Goal: Information Seeking & Learning: Learn about a topic

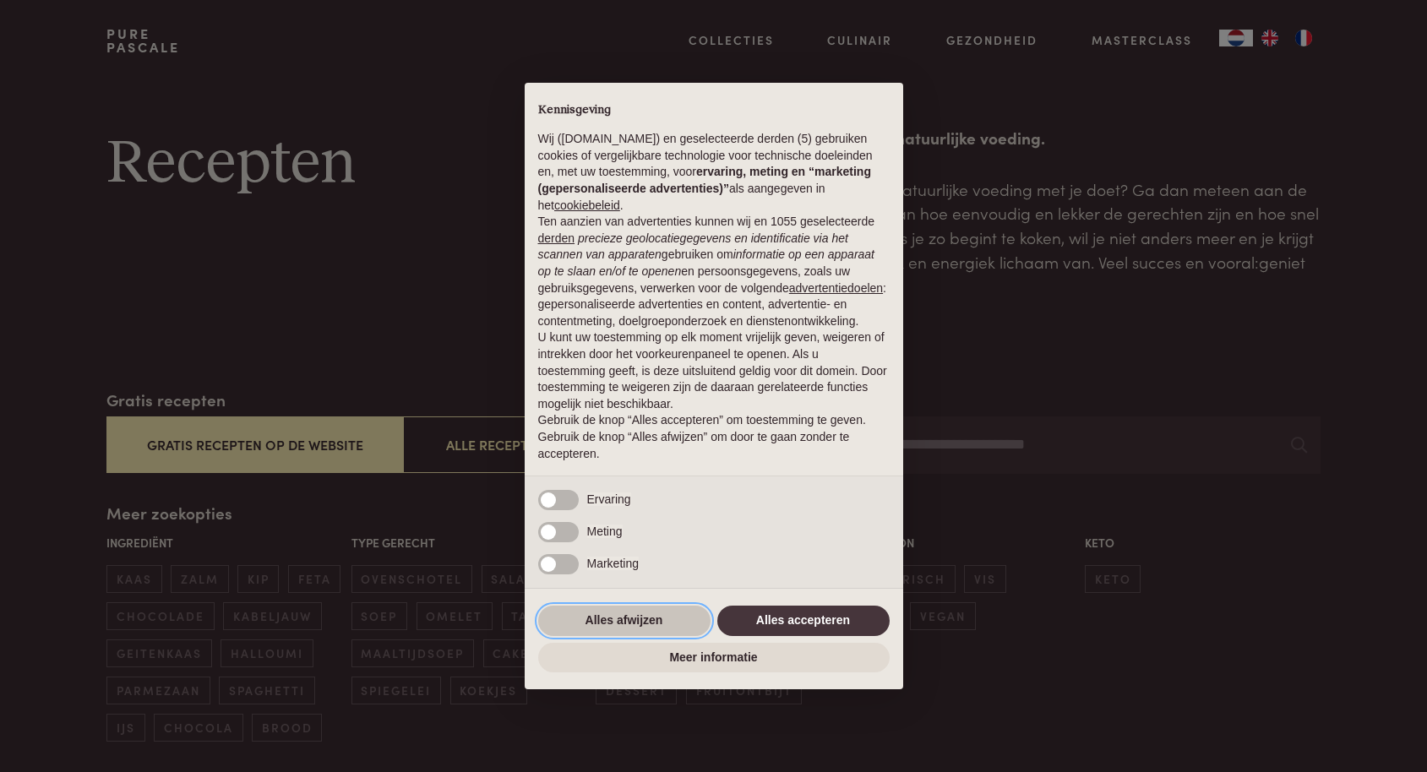
click at [636, 621] on button "Alles afwijzen" at bounding box center [624, 621] width 172 height 30
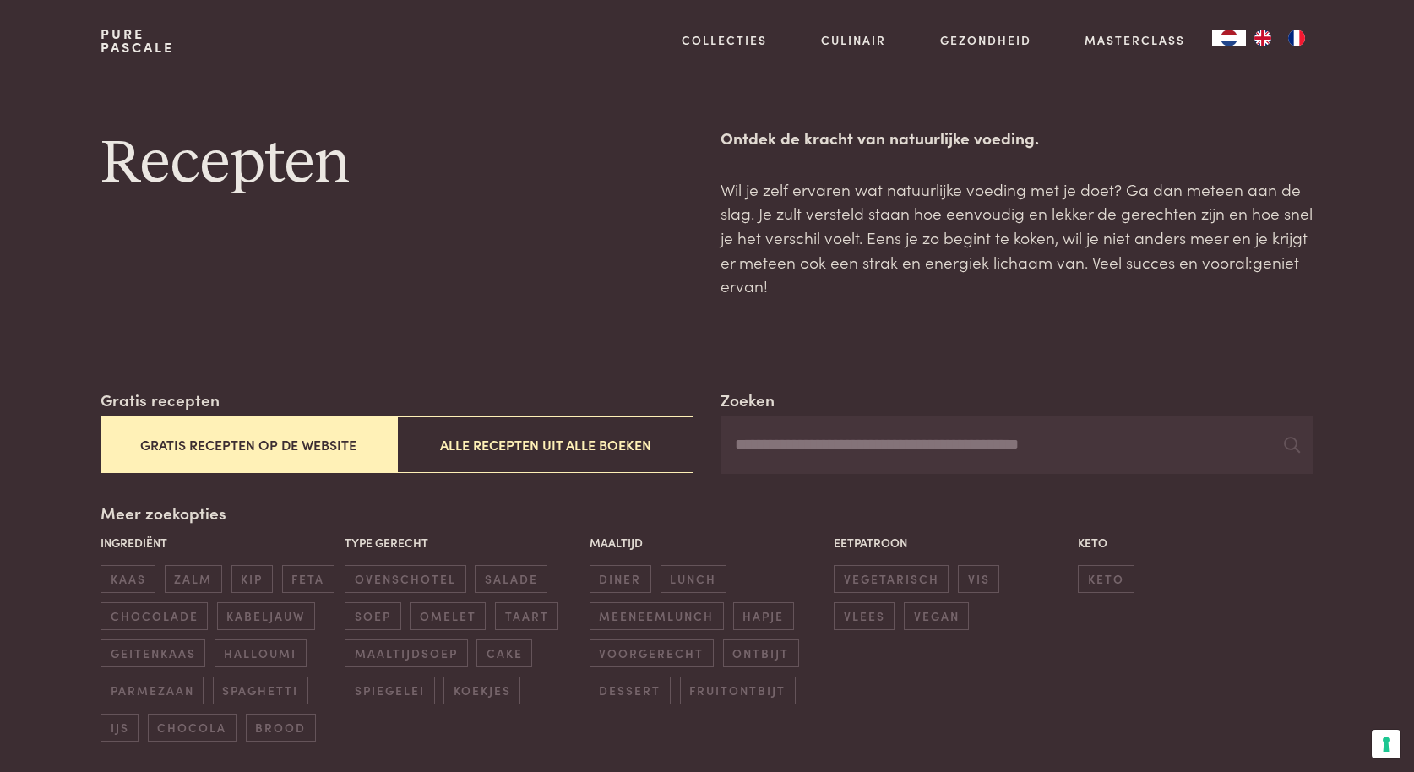
click at [232, 443] on button "Gratis recepten op de website" at bounding box center [249, 445] width 297 height 57
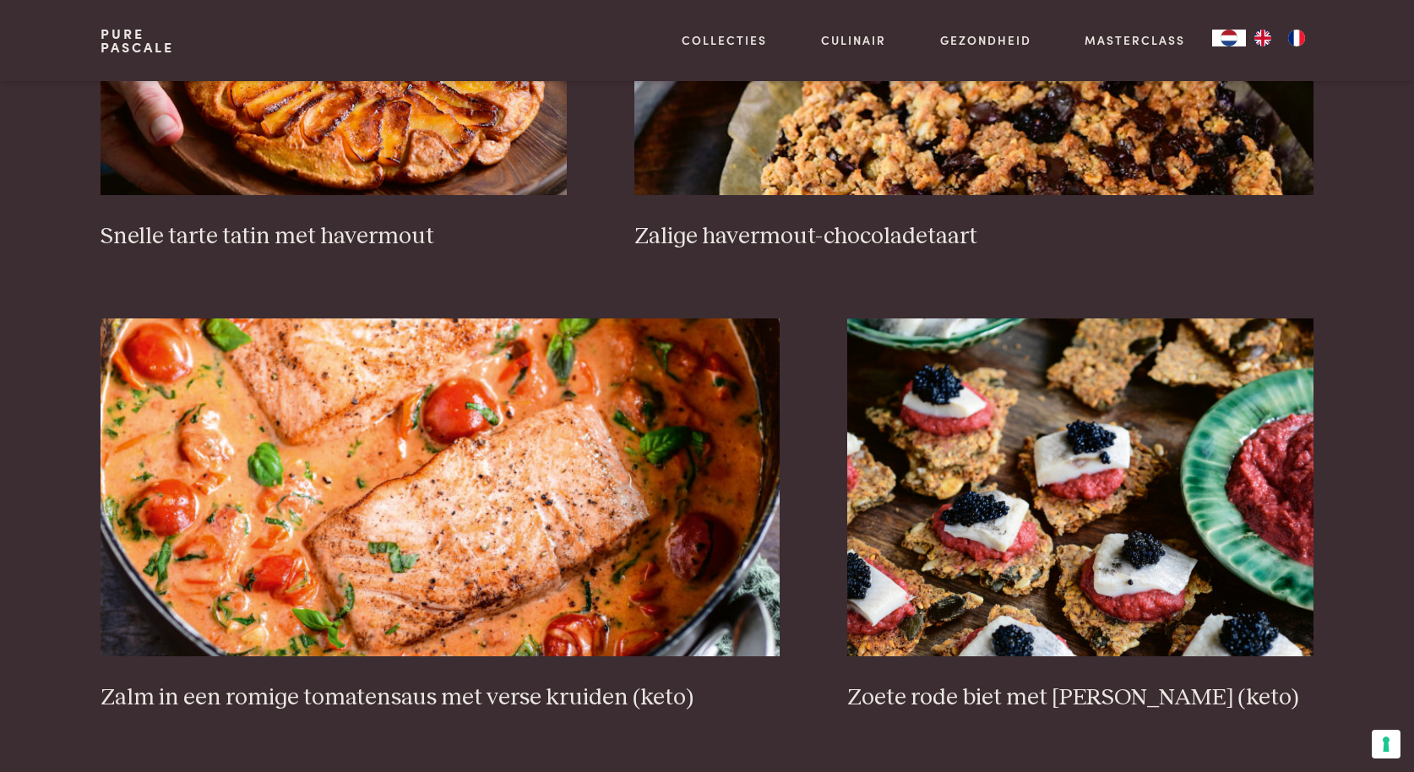
scroll to position [2929, 0]
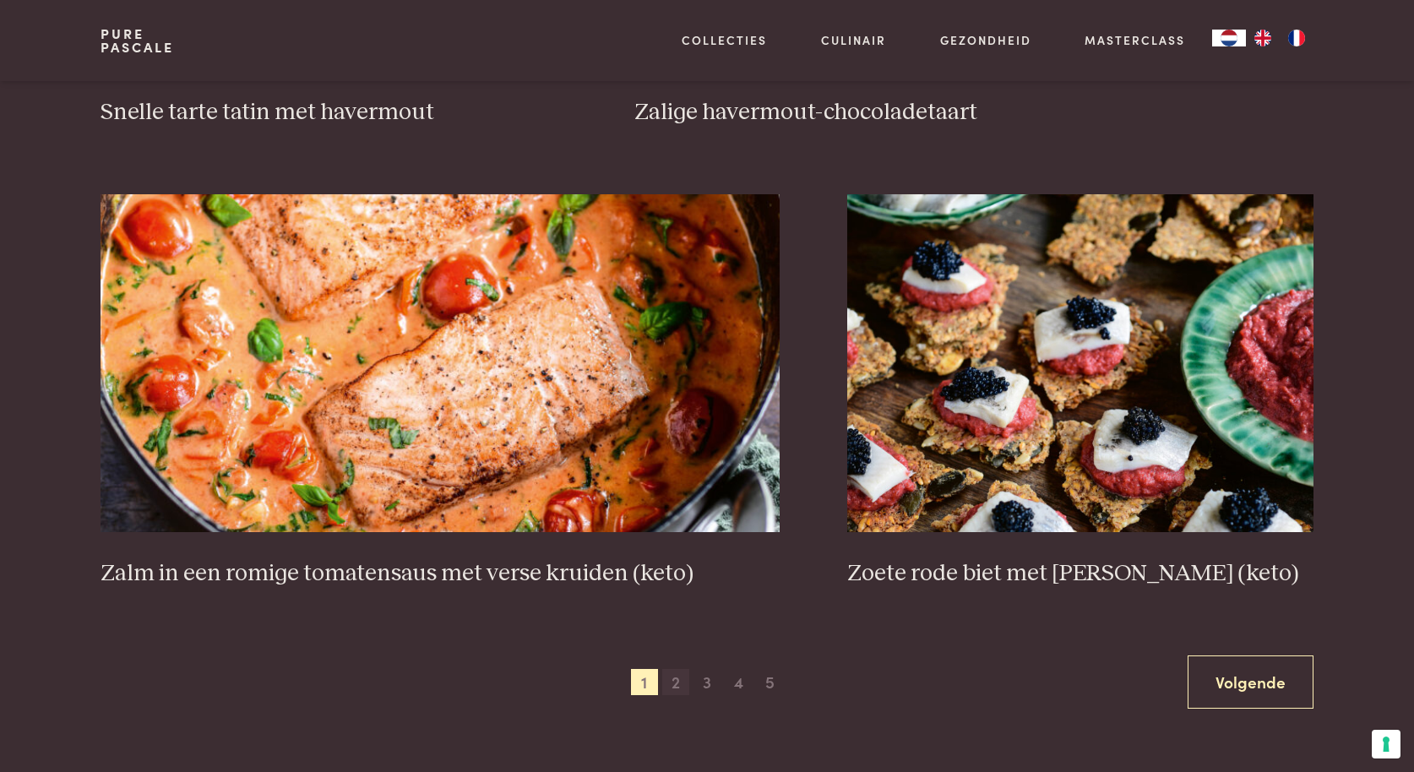
click at [682, 684] on span "2" at bounding box center [675, 682] width 27 height 27
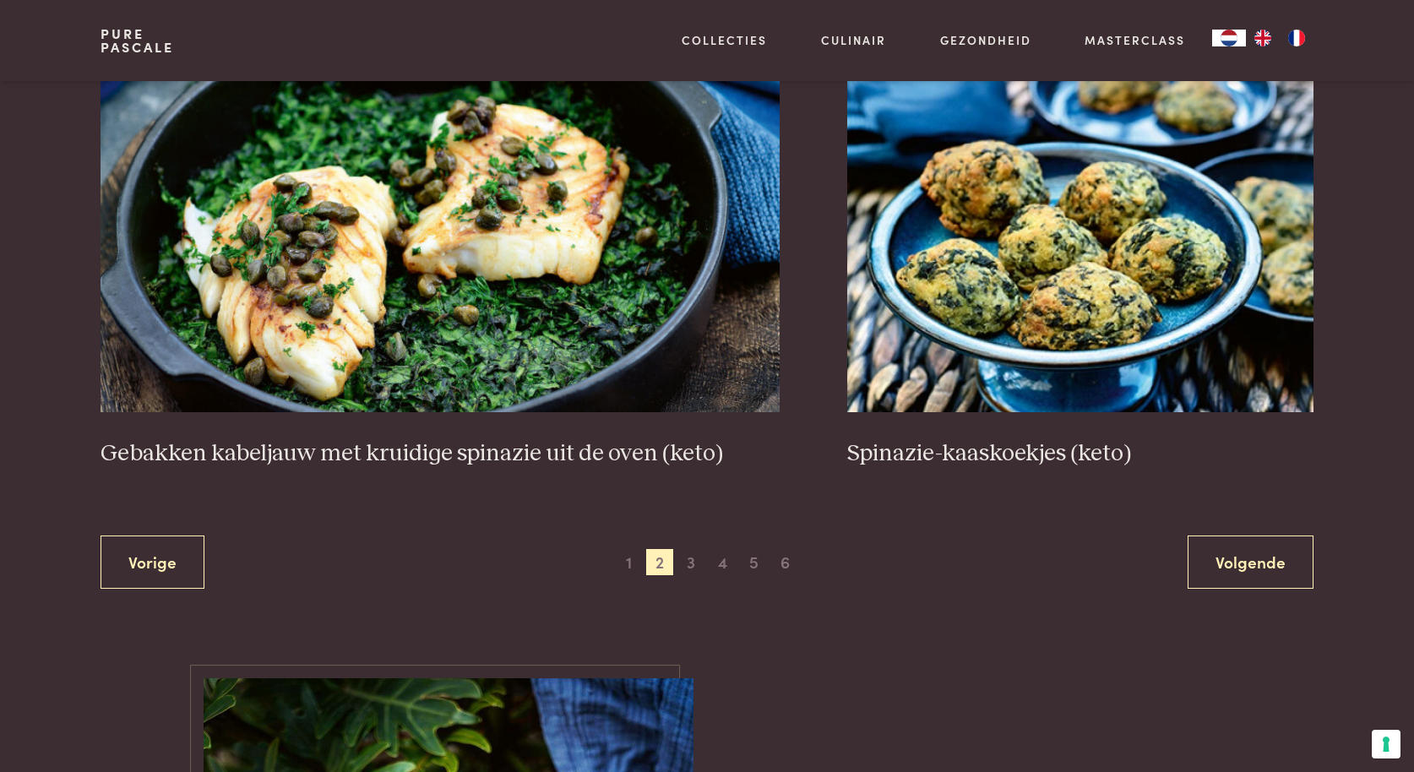
scroll to position [3174, 0]
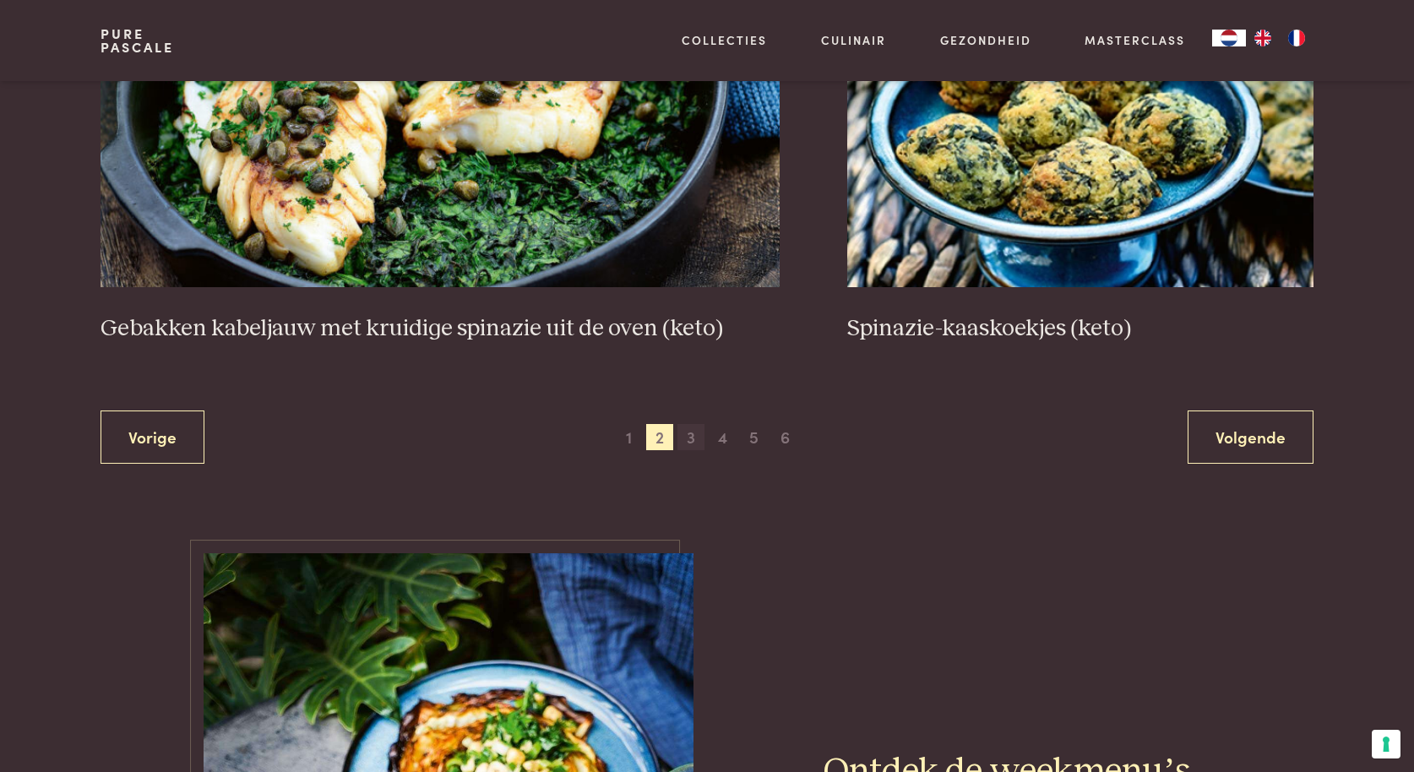
click at [690, 440] on span "3" at bounding box center [691, 437] width 27 height 27
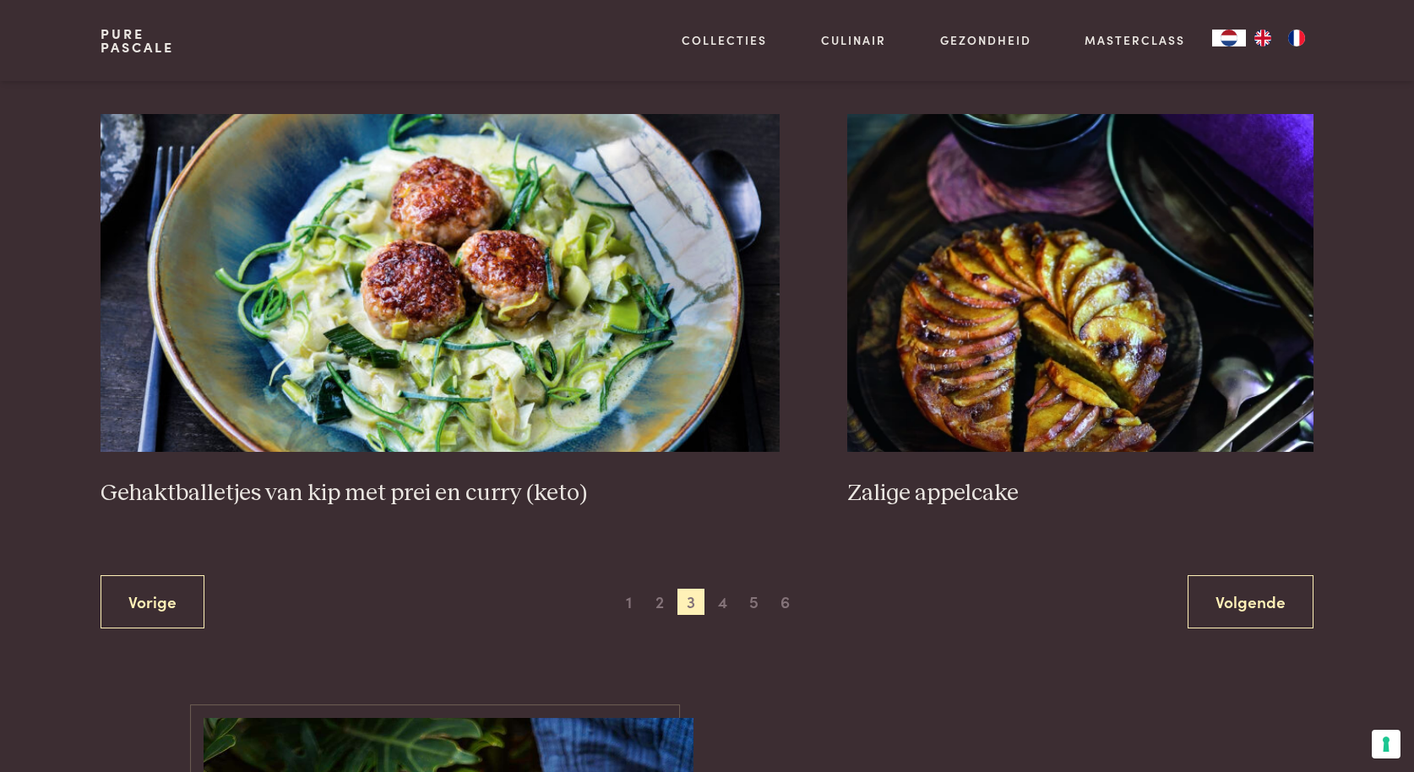
scroll to position [3140, 0]
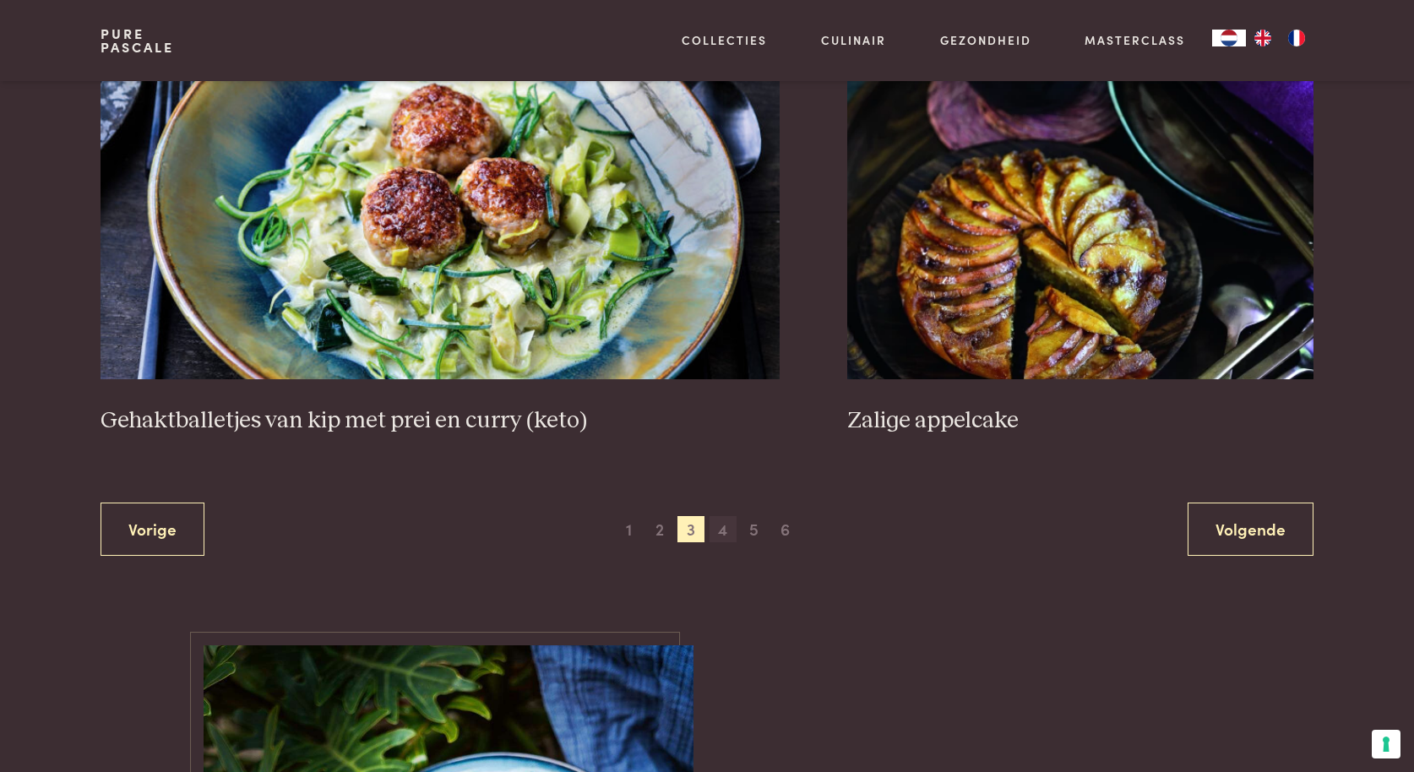
click at [723, 525] on span "4" at bounding box center [723, 529] width 27 height 27
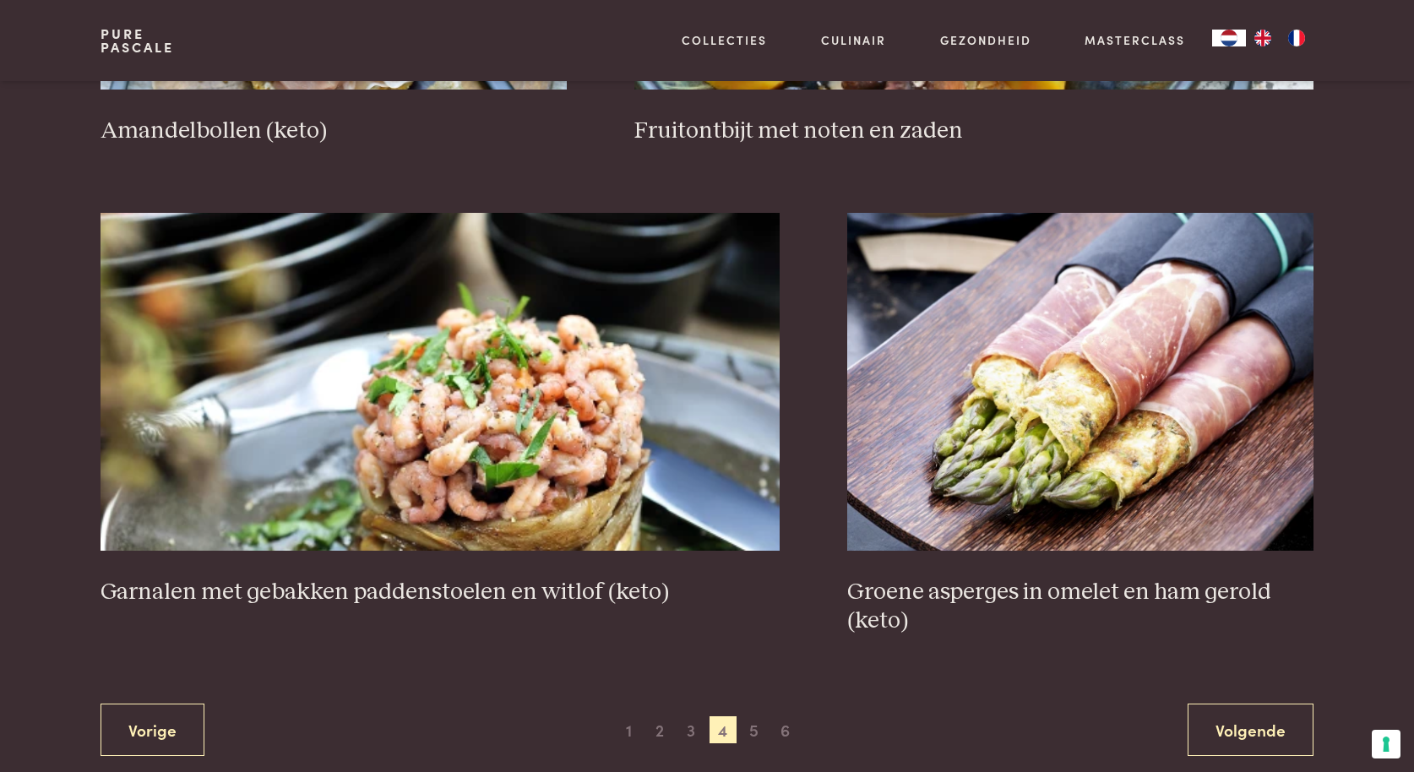
scroll to position [3063, 0]
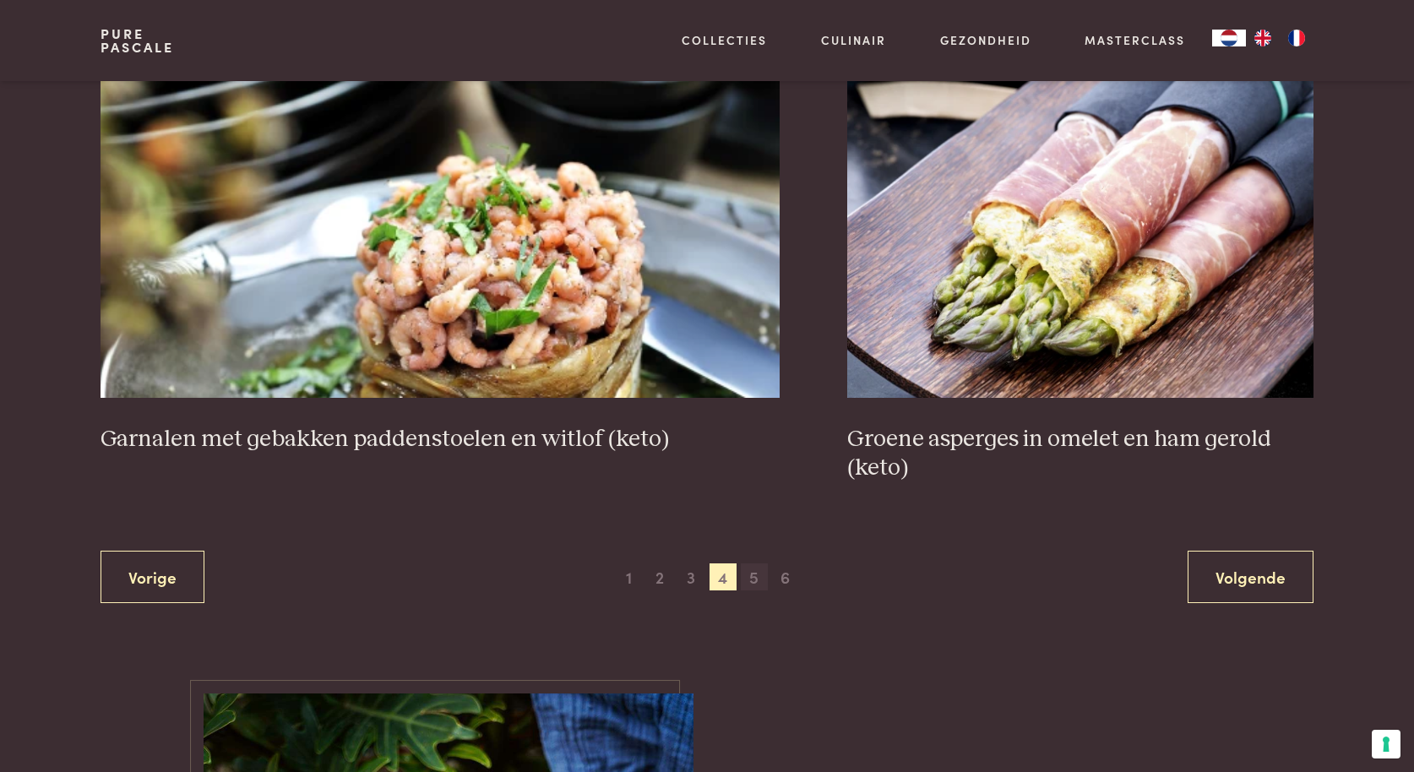
click at [758, 579] on span "5" at bounding box center [754, 577] width 27 height 27
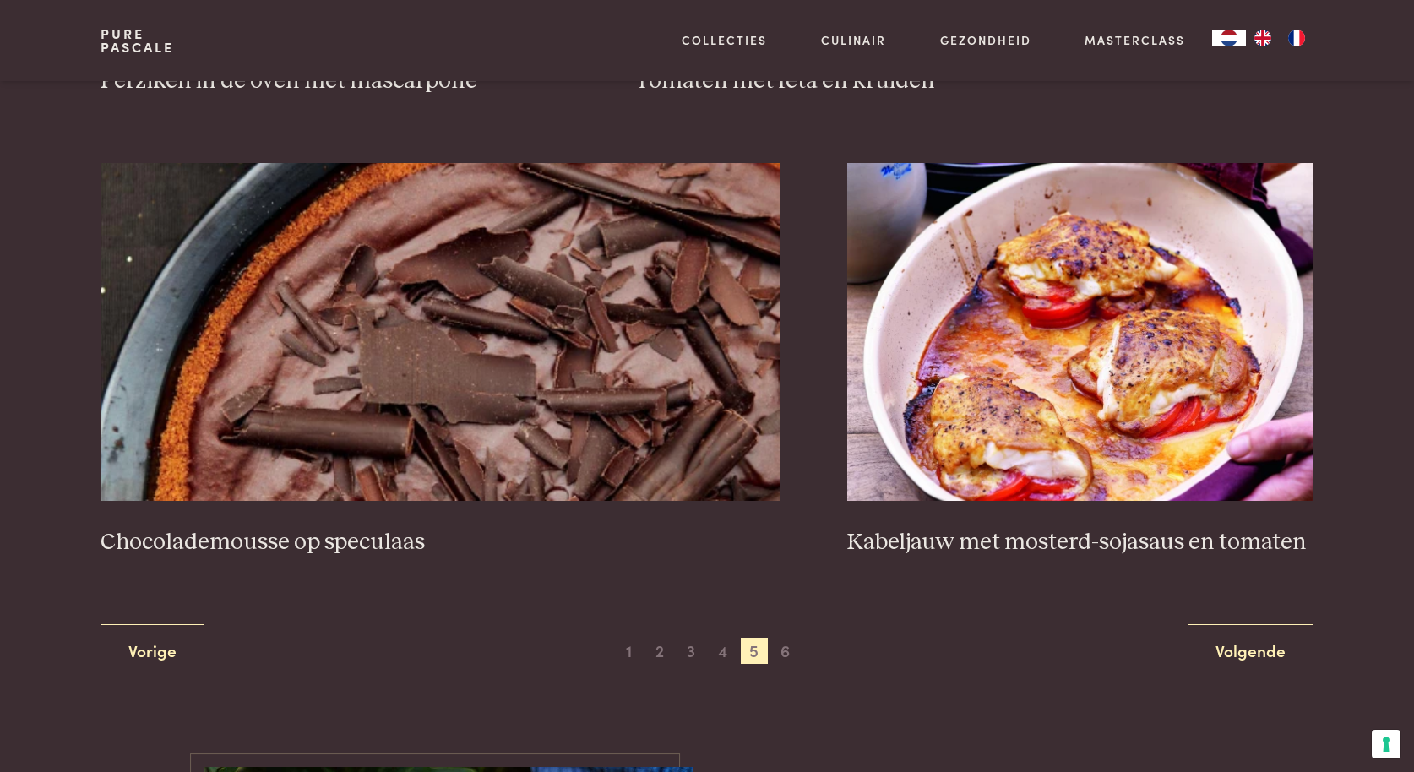
scroll to position [3016, 0]
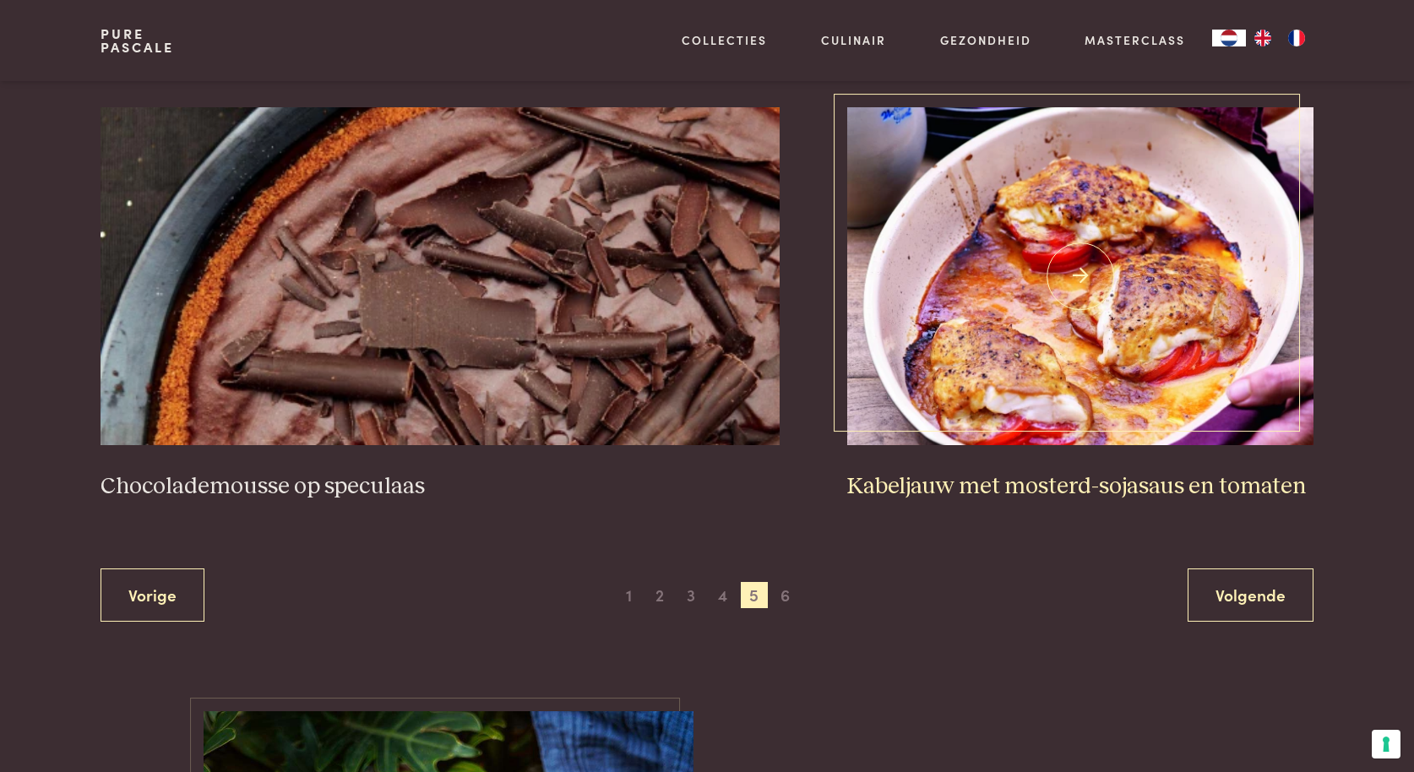
click at [1052, 343] on img at bounding box center [1080, 276] width 466 height 338
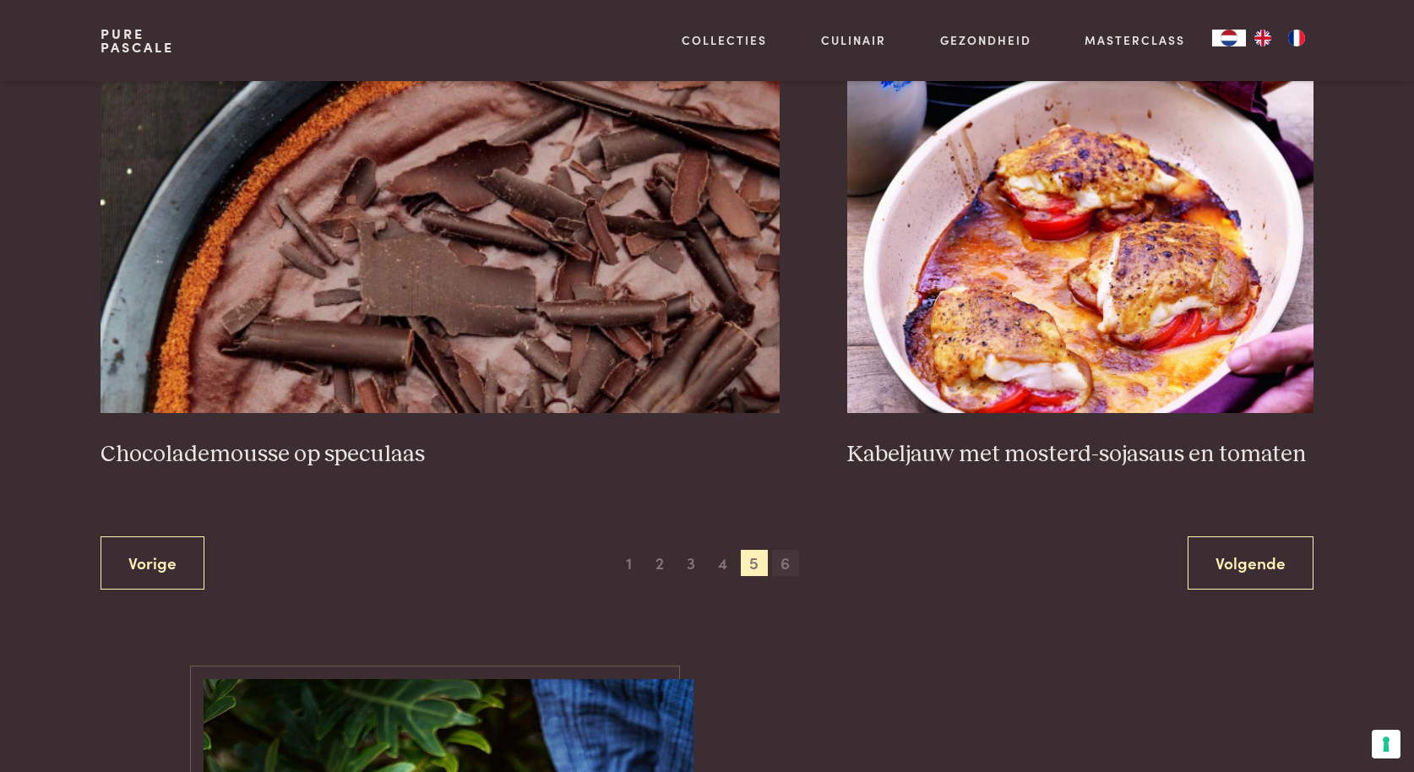
click at [791, 563] on span "6" at bounding box center [785, 563] width 27 height 27
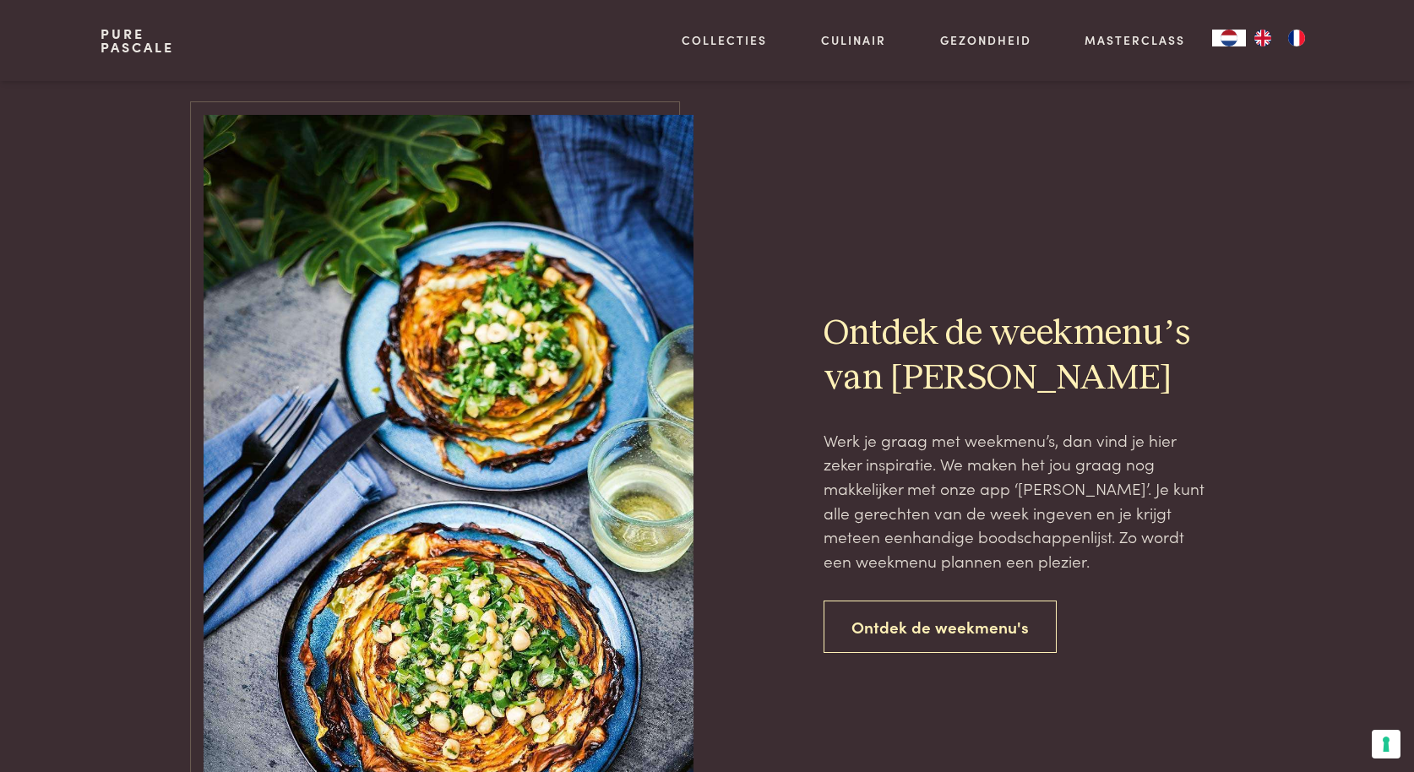
scroll to position [1407, 0]
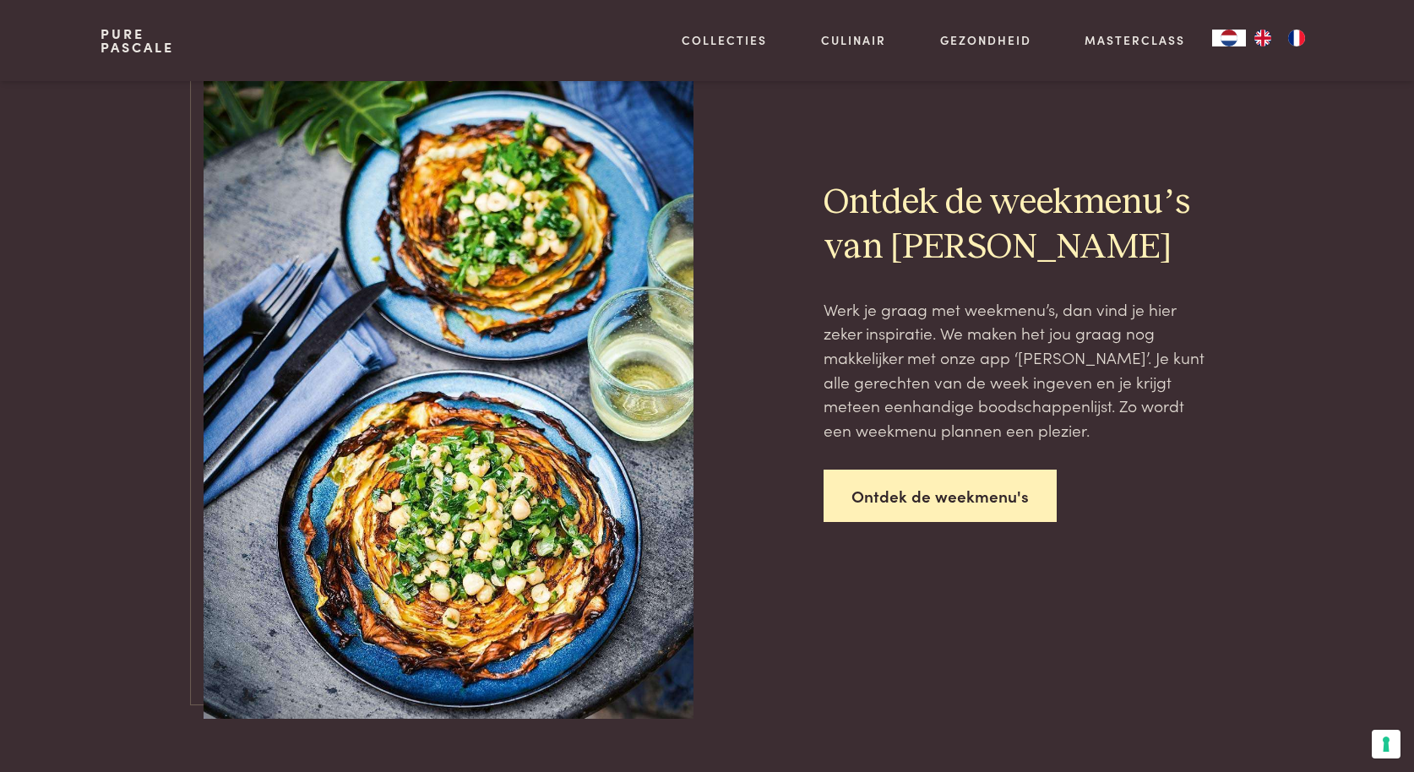
click at [915, 508] on link "Ontdek de weekmenu's" at bounding box center [940, 496] width 233 height 53
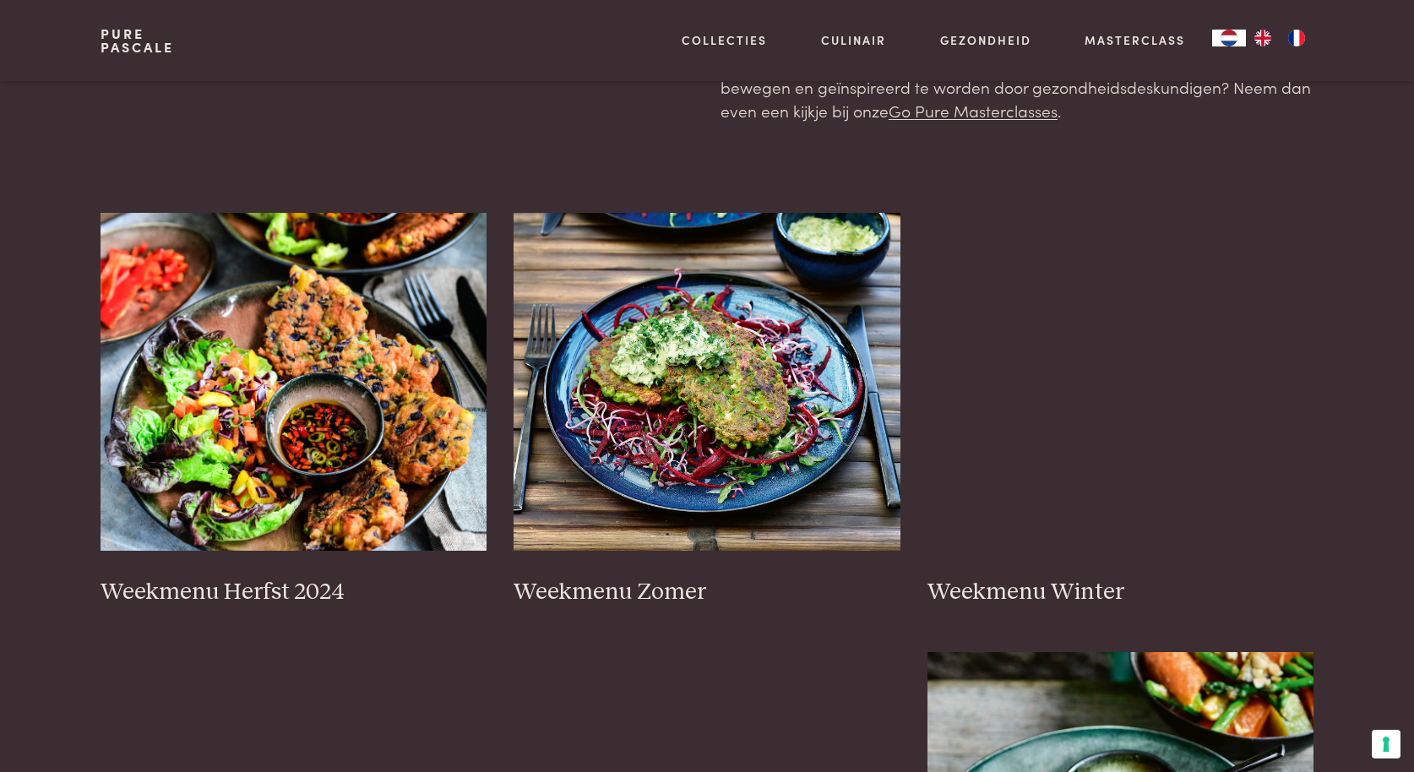
scroll to position [335, 0]
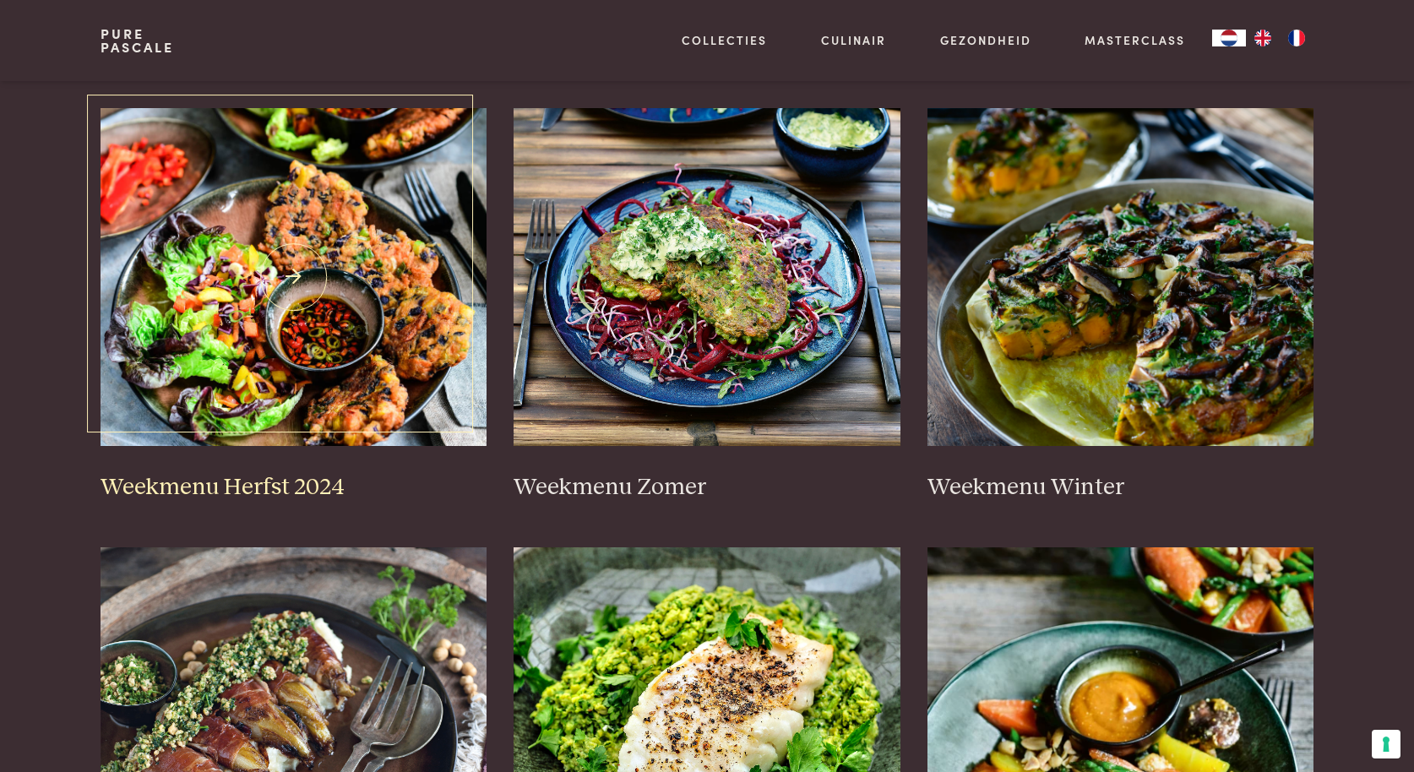
click at [365, 314] on img at bounding box center [294, 277] width 387 height 338
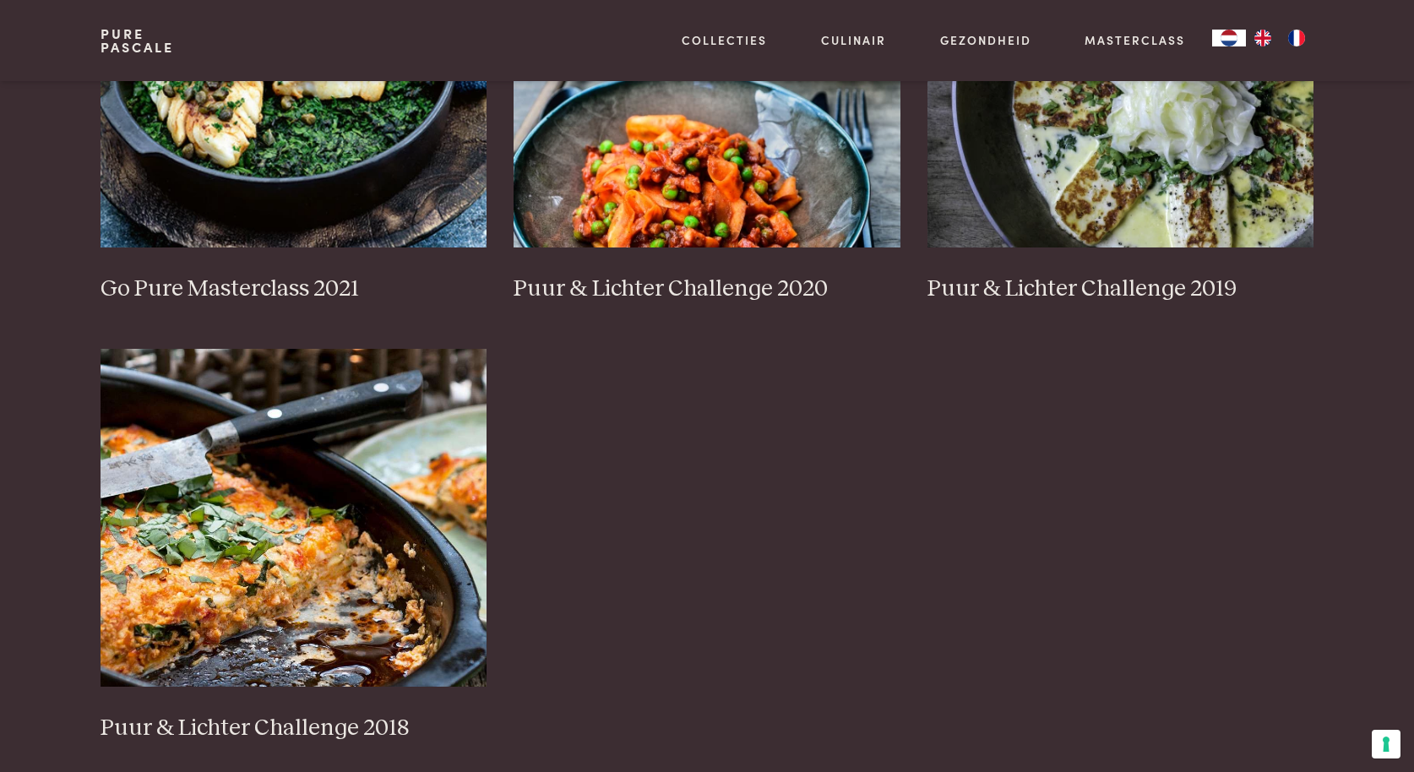
scroll to position [1514, 0]
